Goal: Task Accomplishment & Management: Manage account settings

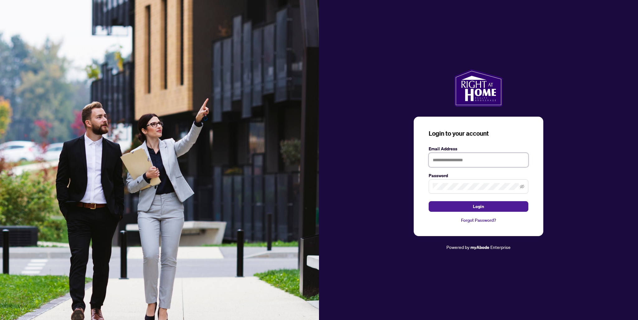
click at [454, 154] on input "text" at bounding box center [479, 160] width 100 height 14
type input "**********"
click at [429, 201] on button "Login" at bounding box center [479, 206] width 100 height 11
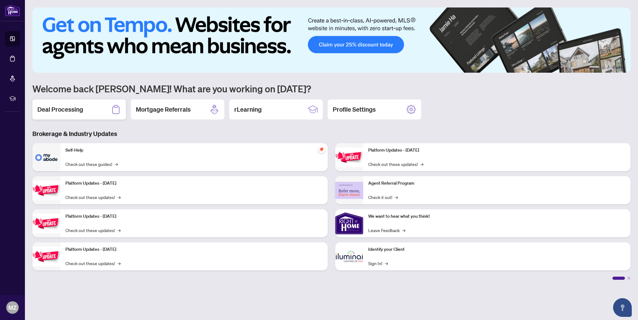
click at [69, 113] on h2 "Deal Processing" at bounding box center [60, 109] width 46 height 9
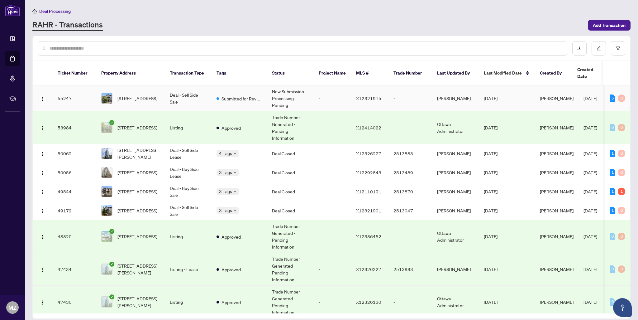
click at [280, 90] on td "New Submission - Processing Pending" at bounding box center [290, 98] width 47 height 26
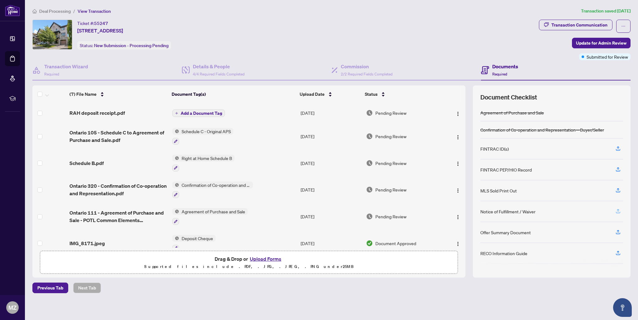
click at [619, 211] on icon "button" at bounding box center [618, 211] width 6 height 6
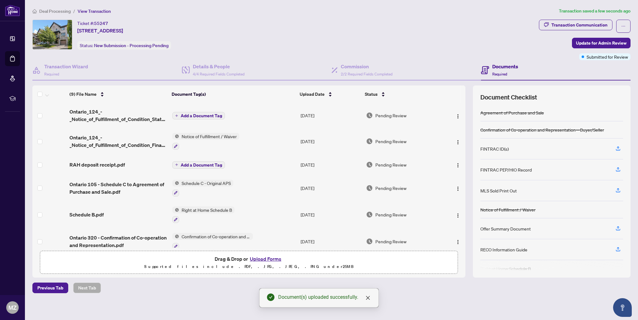
click at [199, 115] on span "Add a Document Tag" at bounding box center [201, 115] width 41 height 4
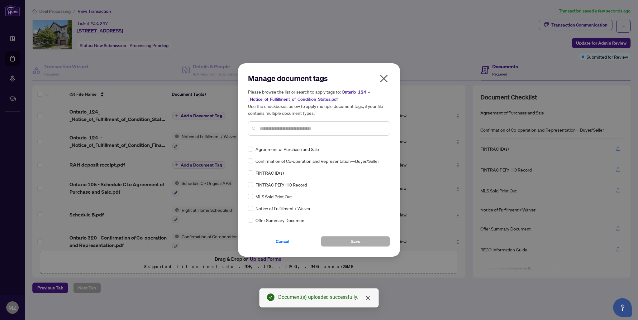
click at [309, 141] on div "Manage document tags Please browse the list or search to apply tags to: Ontario…" at bounding box center [319, 159] width 142 height 173
click at [315, 131] on input "text" at bounding box center [322, 128] width 125 height 7
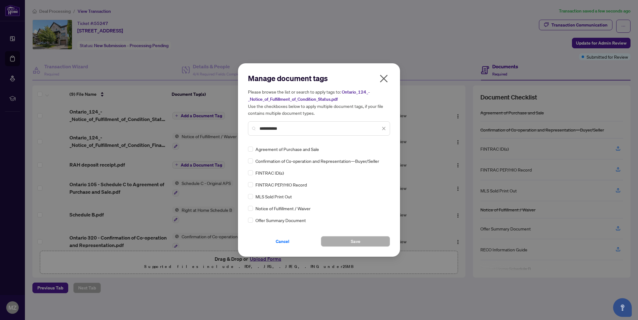
type input "**********"
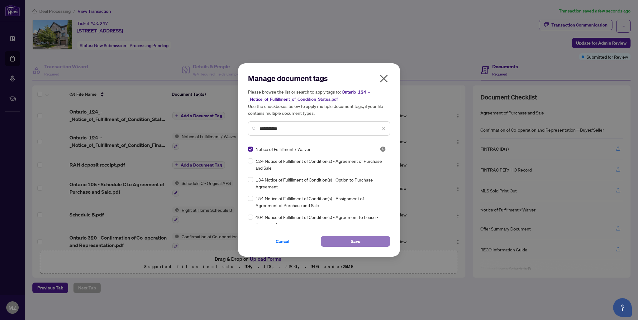
click at [348, 242] on button "Save" at bounding box center [355, 241] width 69 height 11
